Goal: Check status: Check status

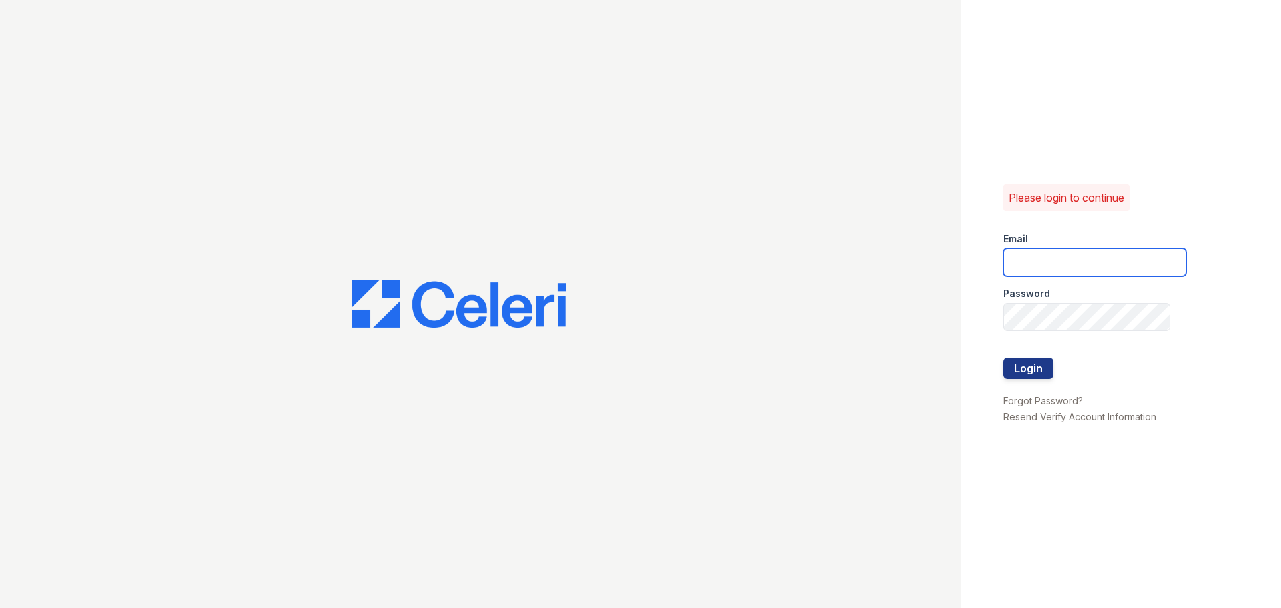
click at [1071, 261] on input "email" at bounding box center [1094, 262] width 183 height 28
type input "[EMAIL_ADDRESS][DOMAIN_NAME]"
click at [1082, 258] on input "[EMAIL_ADDRESS][DOMAIN_NAME]" at bounding box center [1094, 262] width 183 height 28
click at [1085, 201] on p "Please login to continue" at bounding box center [1066, 197] width 115 height 16
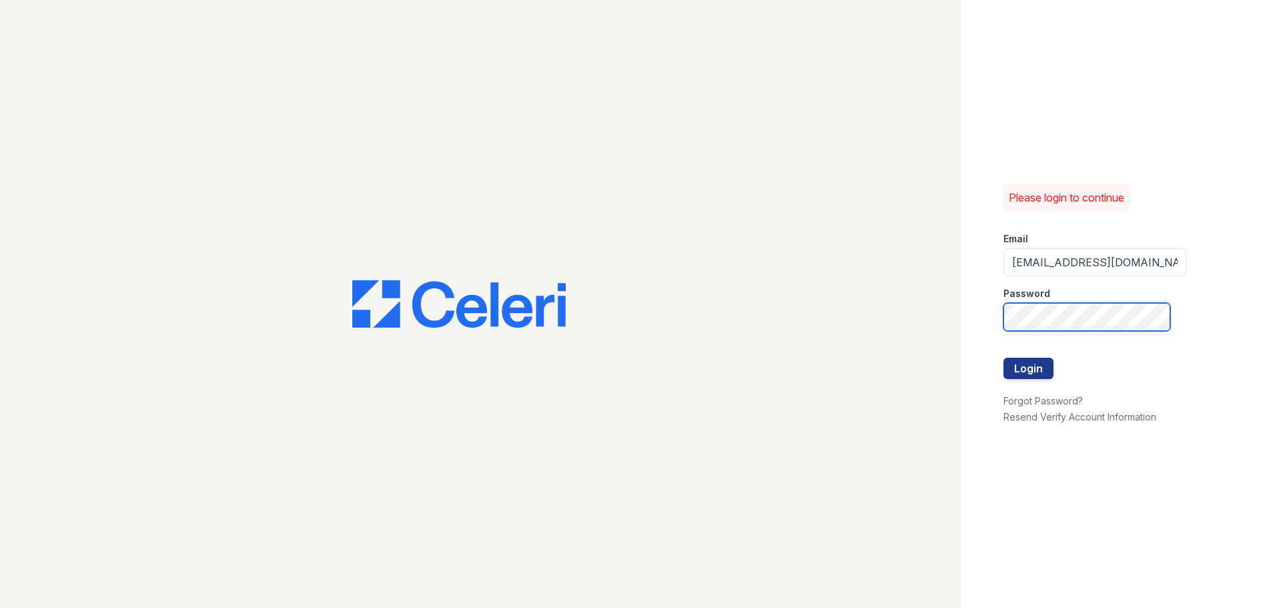
click at [1003, 358] on button "Login" at bounding box center [1028, 368] width 50 height 21
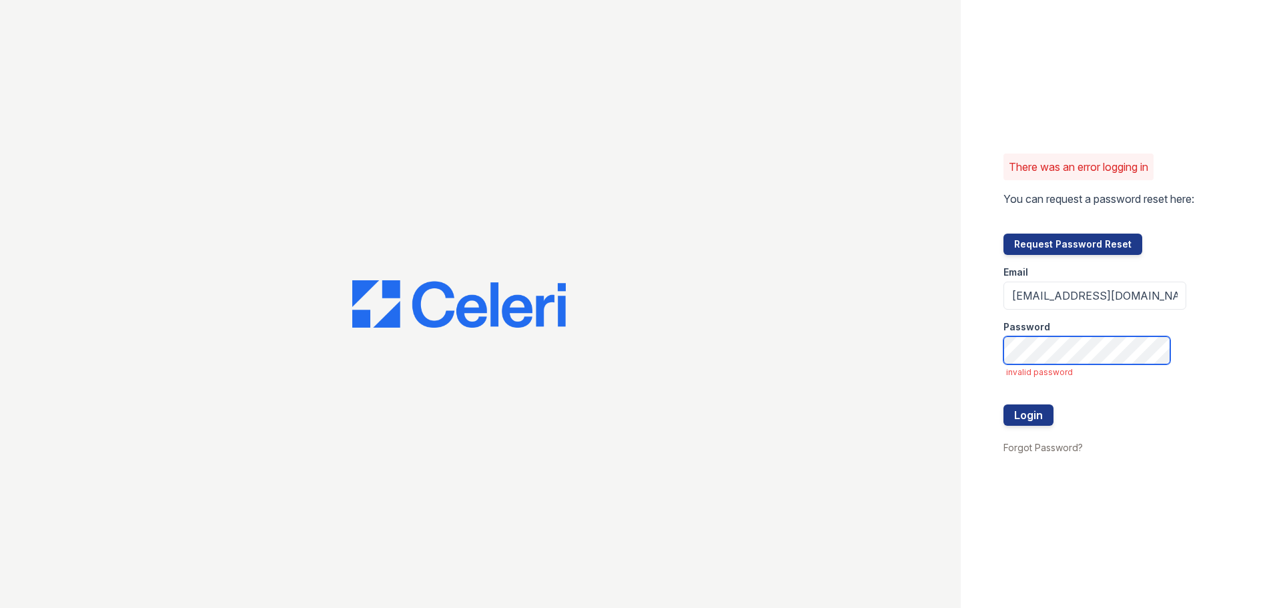
click at [1003, 404] on button "Login" at bounding box center [1028, 414] width 50 height 21
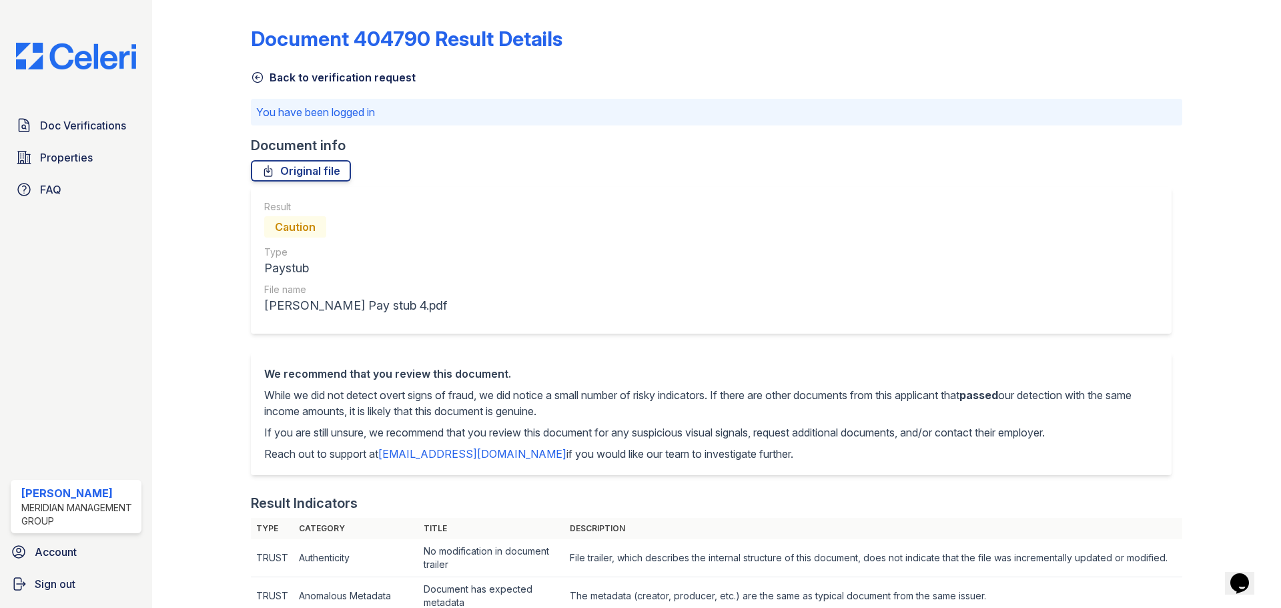
click at [259, 77] on icon at bounding box center [257, 77] width 13 height 13
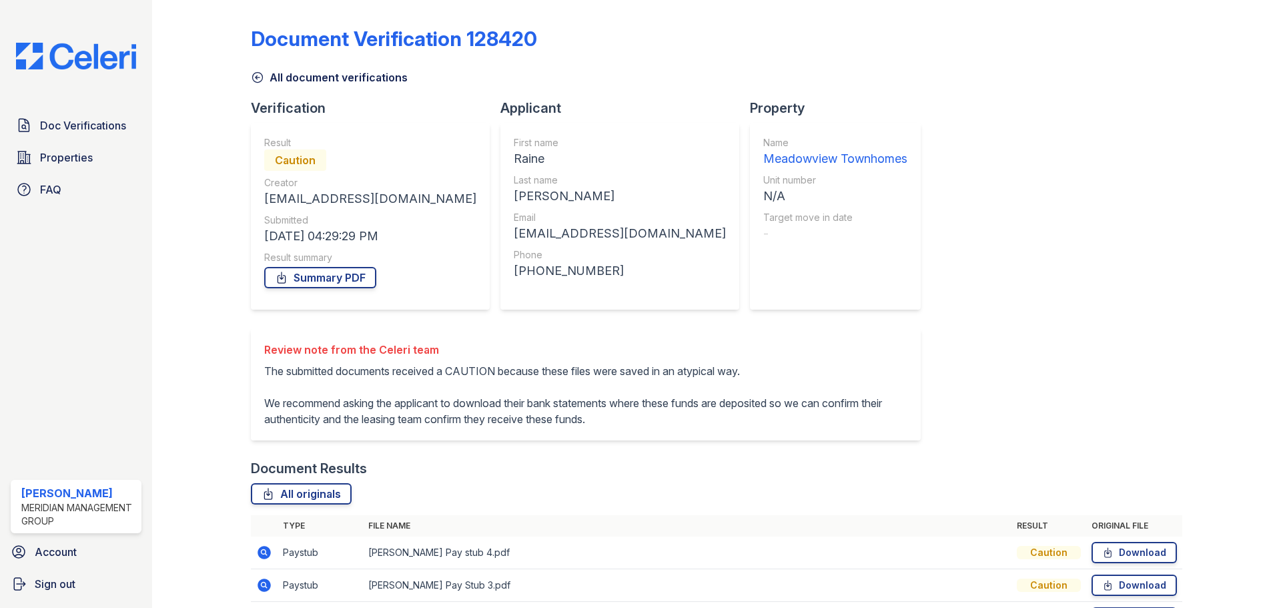
click at [261, 79] on icon at bounding box center [257, 77] width 13 height 13
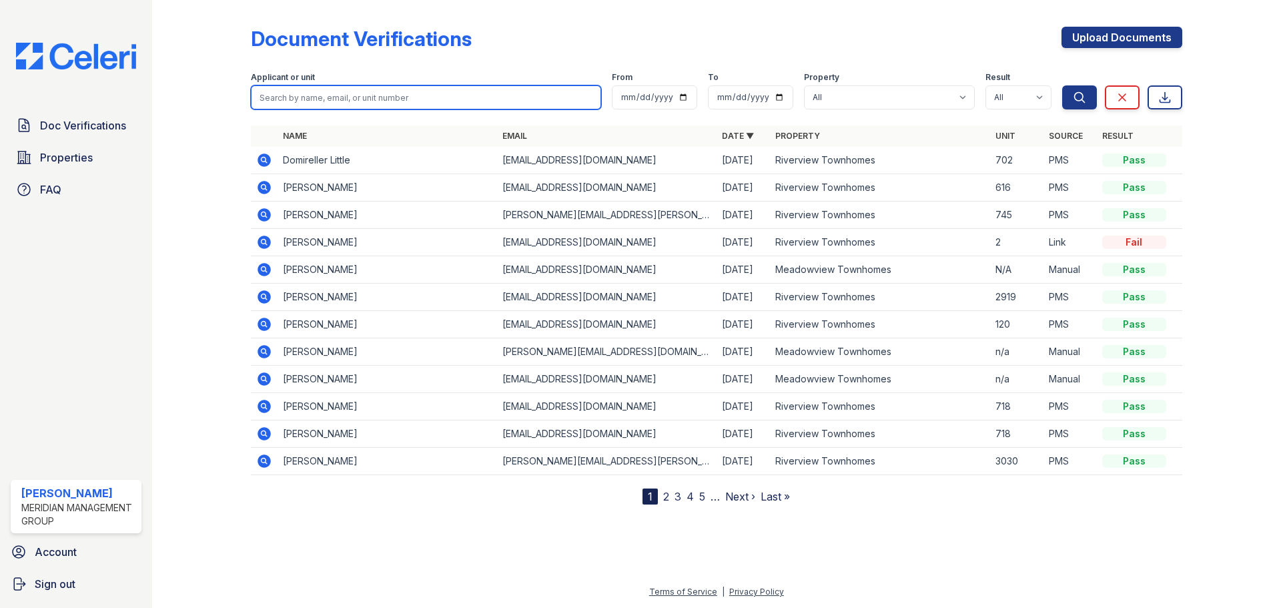
click at [431, 97] on input "search" at bounding box center [426, 97] width 350 height 24
type input "austin"
click at [1062, 85] on button "Search" at bounding box center [1079, 97] width 35 height 24
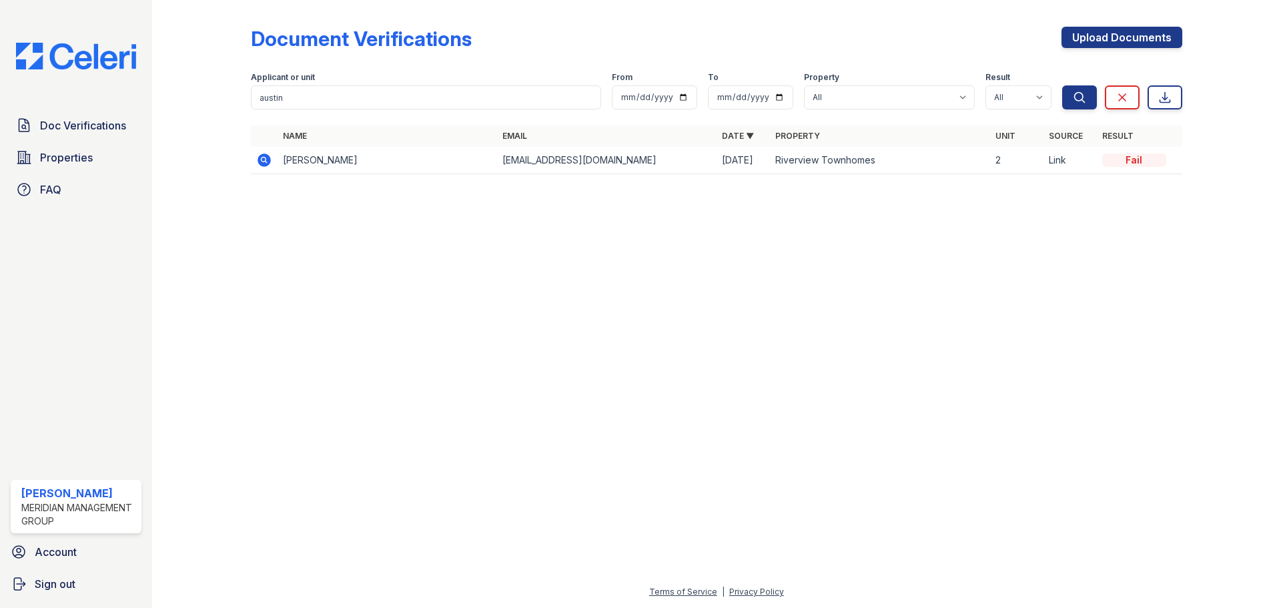
click at [399, 173] on td "Johnny Austin" at bounding box center [386, 160] width 219 height 27
click at [305, 161] on td "Johnny Austin" at bounding box center [386, 160] width 219 height 27
click at [259, 165] on icon at bounding box center [264, 160] width 16 height 16
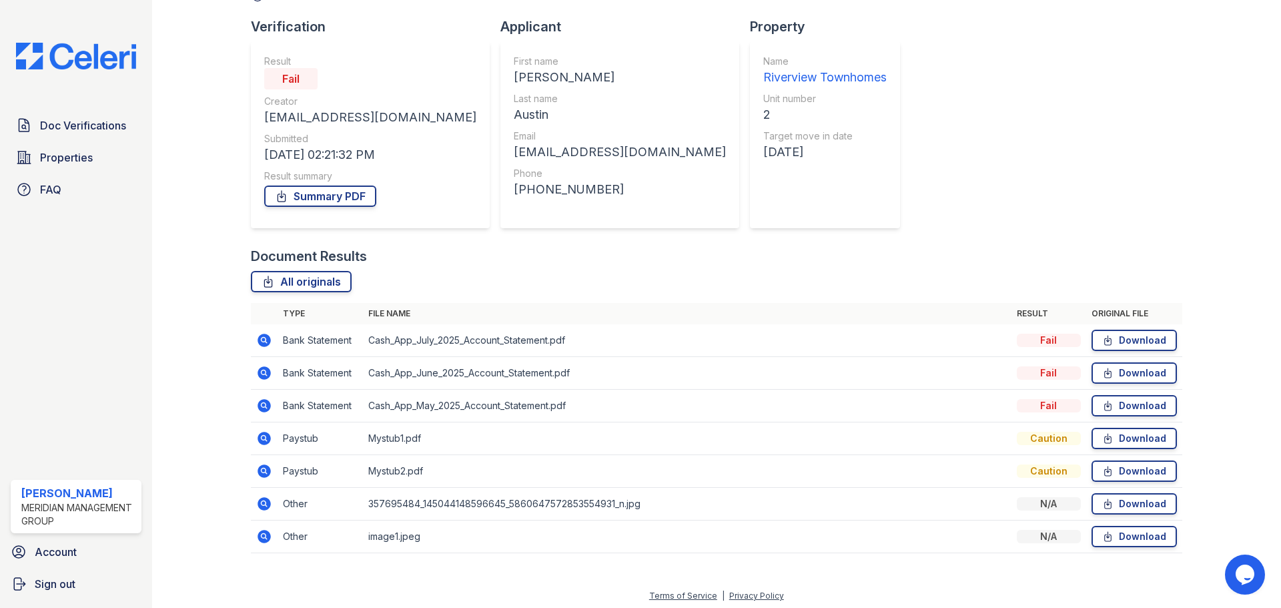
scroll to position [85, 0]
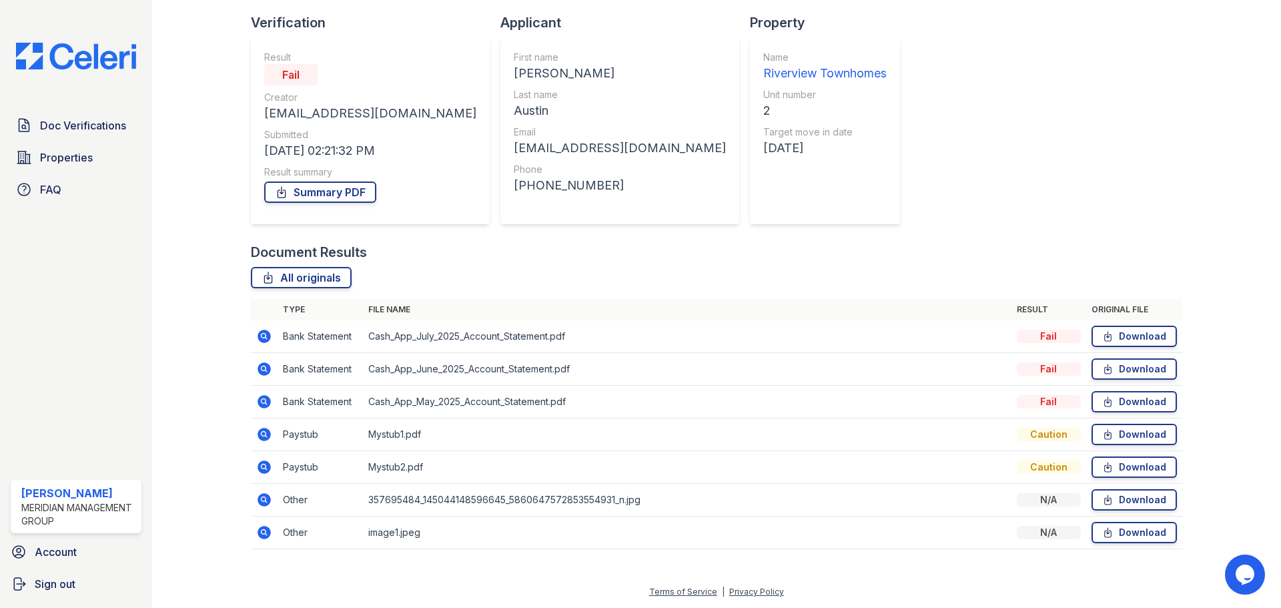
click at [1045, 432] on div "Caution" at bounding box center [1049, 434] width 64 height 13
click at [263, 433] on icon at bounding box center [262, 433] width 3 height 3
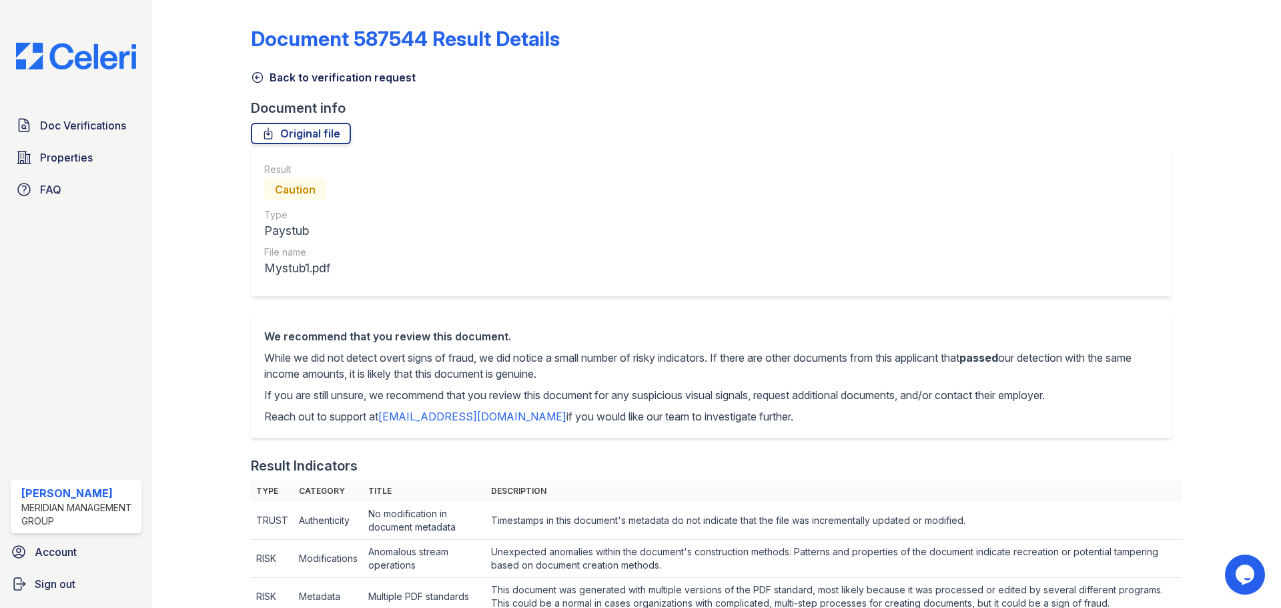
click at [261, 75] on icon at bounding box center [257, 78] width 10 height 10
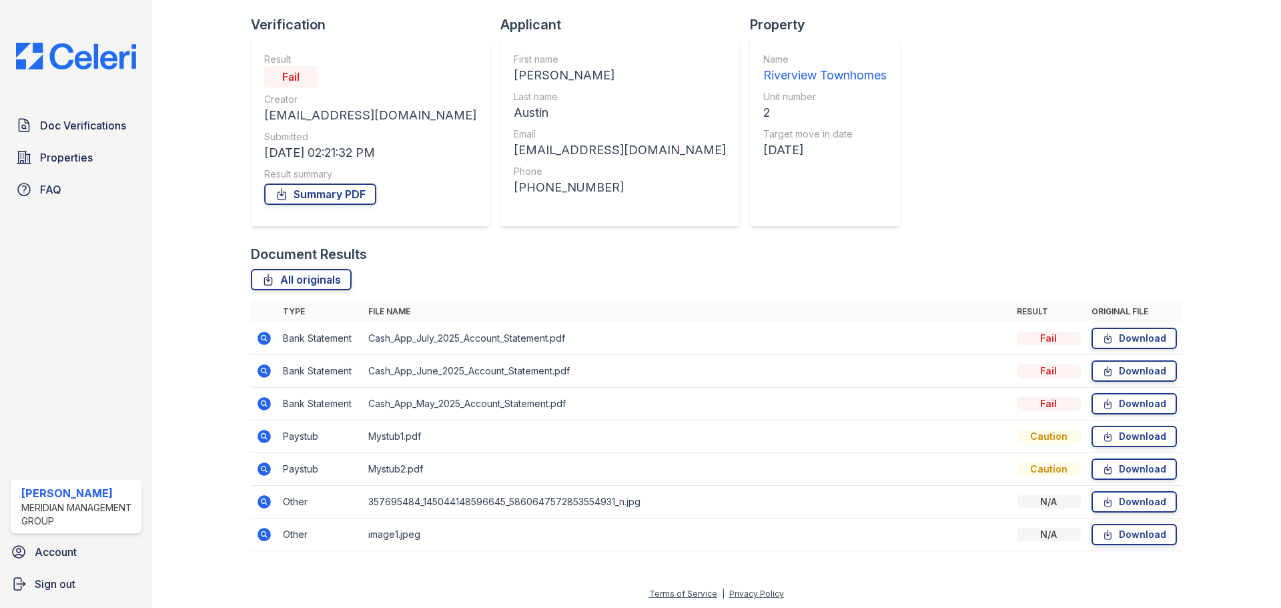
scroll to position [85, 0]
